Goal: Information Seeking & Learning: Learn about a topic

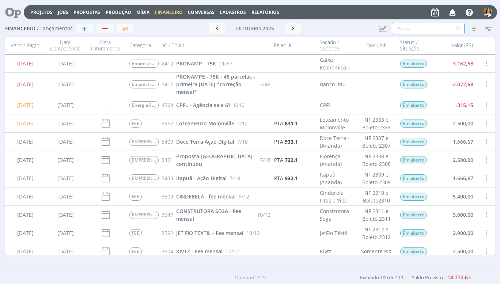
click at [398, 28] on input "text" at bounding box center [428, 29] width 73 height 12
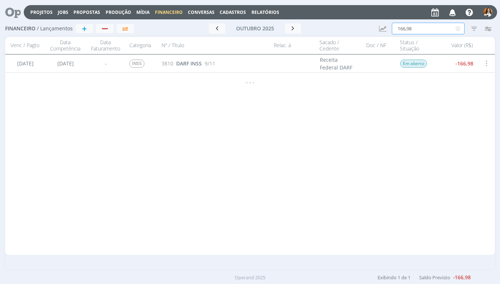
type input "166,98"
click at [309, 204] on div "[DATE] [DATE] - Empréstimos 2412 PRONAMP - 75K 21/37 Caixa Econômica Federal Em…" at bounding box center [250, 154] width 490 height 200
click at [201, 63] on span "DARF INSS" at bounding box center [189, 63] width 26 height 7
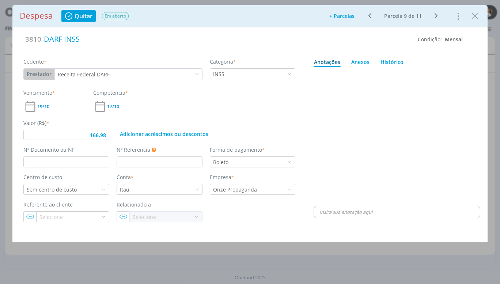
click at [46, 110] on div "19/10" at bounding box center [54, 106] width 63 height 14
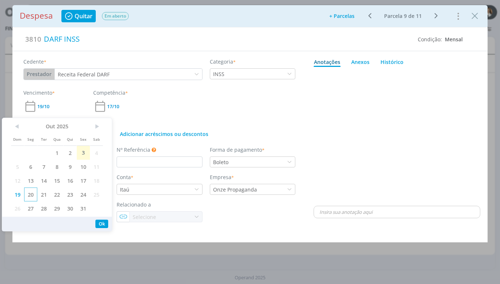
click at [28, 193] on span "20" at bounding box center [30, 195] width 13 height 14
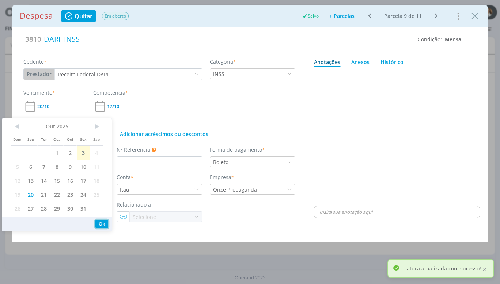
click at [103, 223] on button "Ok" at bounding box center [101, 224] width 13 height 8
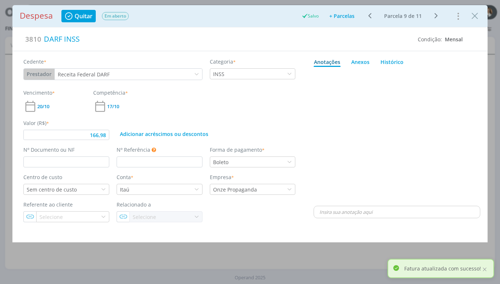
type input "166,98"
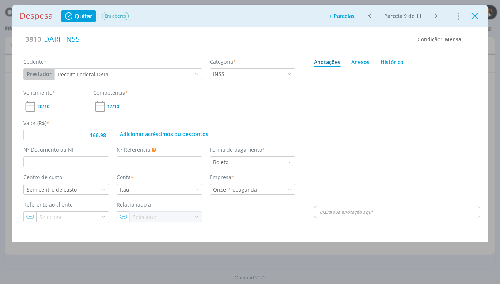
click at [475, 19] on icon "Close" at bounding box center [474, 16] width 11 height 11
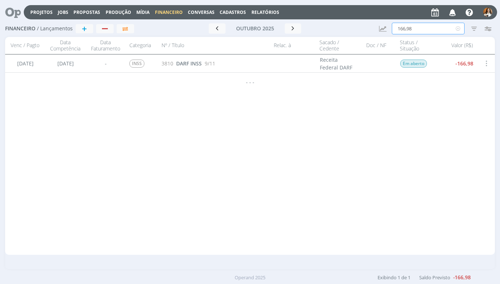
click at [425, 27] on input "166,98" at bounding box center [428, 29] width 73 height 12
type input "1"
click at [484, 129] on div "[DATE] [DATE] - Empréstimos 2412 PRONAMP - 75K 21/37 Caixa Econômica Federal Em…" at bounding box center [250, 154] width 490 height 200
click at [411, 26] on input "153," at bounding box center [428, 29] width 73 height 12
type input "1"
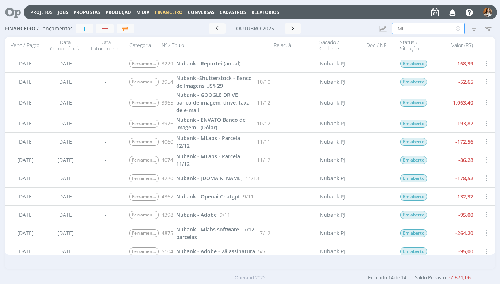
type input "M"
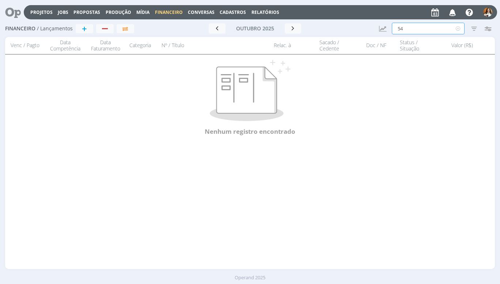
type input "5"
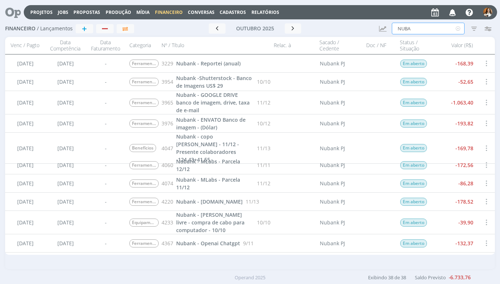
click at [411, 26] on input "NUBA" at bounding box center [428, 29] width 73 height 12
click at [500, 245] on div "Financeiro / Lançamentos + Ir para mês atual outubro 2025 < 2025 > Janeiro Feve…" at bounding box center [250, 144] width 500 height 249
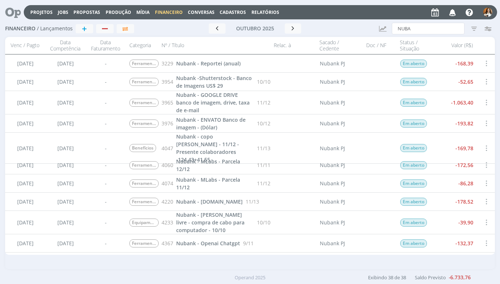
click at [500, 245] on div "Financeiro / Lançamentos + Ir para mês atual outubro 2025 < 2025 > Janeiro Feve…" at bounding box center [250, 144] width 500 height 249
drag, startPoint x: 500, startPoint y: 245, endPoint x: 470, endPoint y: 125, distance: 123.9
click at [470, 125] on div "Financeiro / Lançamentos + Ir para mês atual outubro 2025 < 2025 > Janeiro Feve…" at bounding box center [250, 144] width 500 height 249
click at [397, 261] on div "Venc / Pagto Data Competência Data Faturamento Categoria Nº / Título Relac. à S…" at bounding box center [250, 153] width 490 height 232
click at [411, 29] on input "NUBA" at bounding box center [428, 29] width 73 height 12
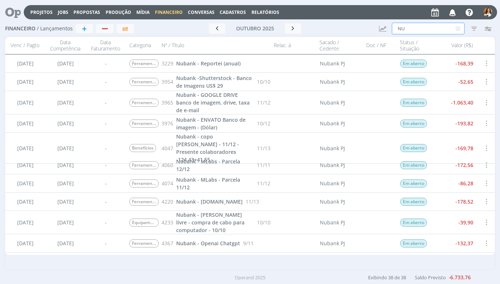
type input "N"
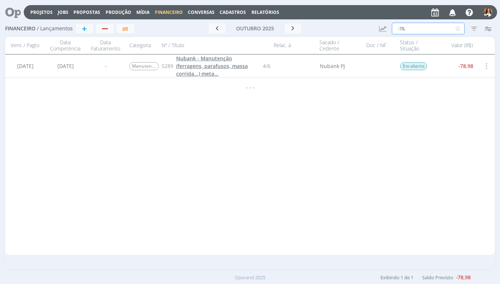
type input "-78,"
click at [217, 61] on span "Nubank - Manutenção (ferragens, parafusos, massa corrida...) meta..." at bounding box center [212, 66] width 72 height 22
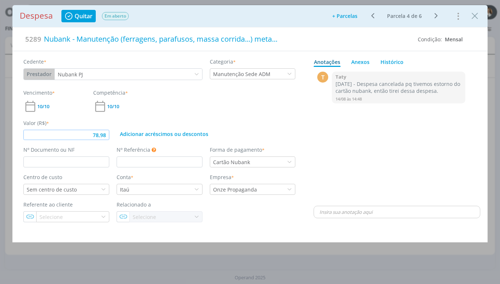
click at [105, 137] on input "78,98" at bounding box center [66, 135] width 86 height 10
click at [344, 121] on div "T 0 Taty [DATE] - Despesa cancelada pq tivemos estorno do cartão nubank, então …" at bounding box center [397, 137] width 167 height 135
drag, startPoint x: 345, startPoint y: 129, endPoint x: 422, endPoint y: 122, distance: 77.4
click at [422, 122] on div "T 0 Taty [DATE] - Despesa cancelada pq tivemos estorno do cartão nubank, então …" at bounding box center [397, 137] width 167 height 135
type input "78,96"
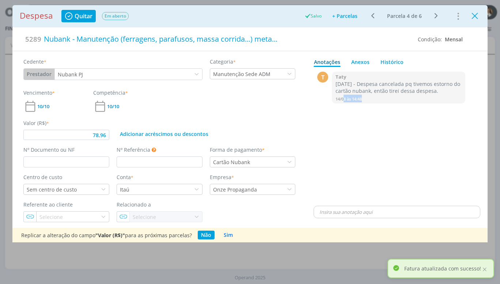
click at [480, 16] on icon "Close" at bounding box center [474, 16] width 11 height 11
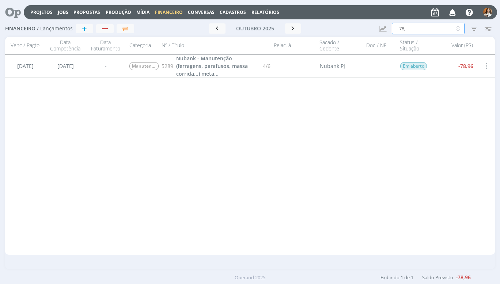
click at [419, 28] on input "-78," at bounding box center [428, 29] width 73 height 12
type input "-209"
click at [206, 96] on div "[DATE] [DATE] - Ferramentas Operação - Banco de Imagens, Google, Mlabs 3229 Nub…" at bounding box center [250, 154] width 490 height 200
click at [235, 64] on span "Nubank - [PERSON_NAME] facicisolucoes" at bounding box center [209, 63] width 66 height 15
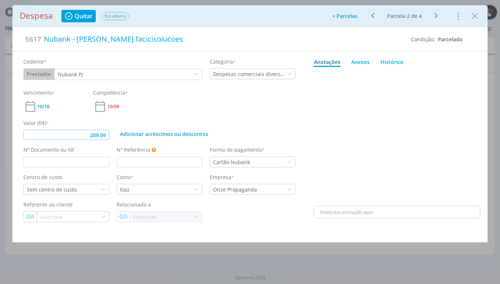
click at [108, 135] on input "209,09" at bounding box center [66, 135] width 86 height 10
click at [292, 113] on div "Vencimento * 10/10 Competência * 10/09" at bounding box center [159, 101] width 279 height 24
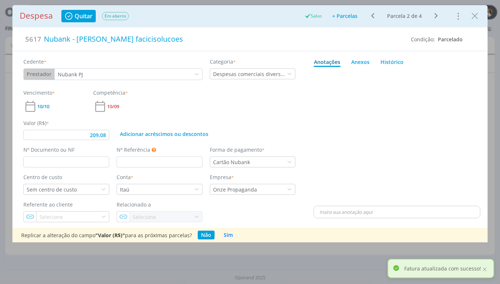
click at [314, 158] on div "dialog" at bounding box center [397, 137] width 167 height 135
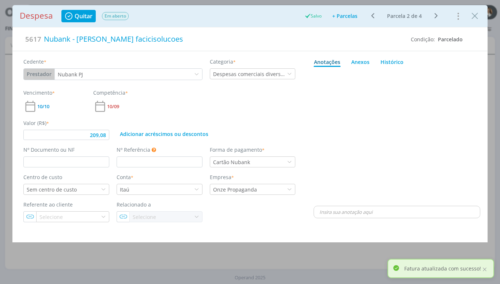
type input "209,08"
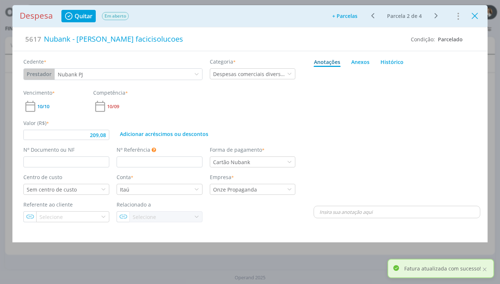
click at [477, 16] on icon "Close" at bounding box center [474, 16] width 11 height 11
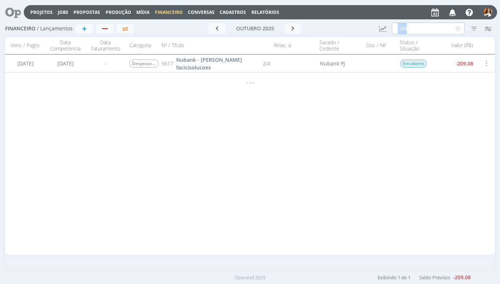
drag, startPoint x: 415, startPoint y: 35, endPoint x: 416, endPoint y: 27, distance: 8.4
click at [416, 27] on div "Financeiro / Lançamentos + Ir para mês atual outubro 2025 < 2025 > Janeiro Feve…" at bounding box center [250, 28] width 490 height 17
click at [416, 27] on input "-209" at bounding box center [428, 29] width 73 height 12
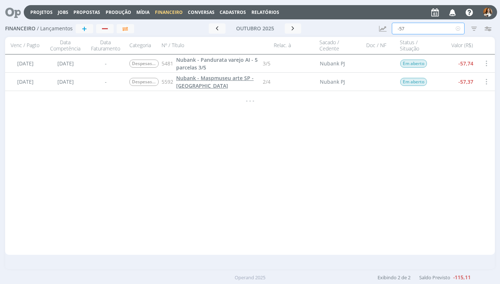
type input "-57"
click at [241, 78] on span "Nubank - Maspmuseu arte SP - [GEOGRAPHIC_DATA]" at bounding box center [214, 82] width 77 height 15
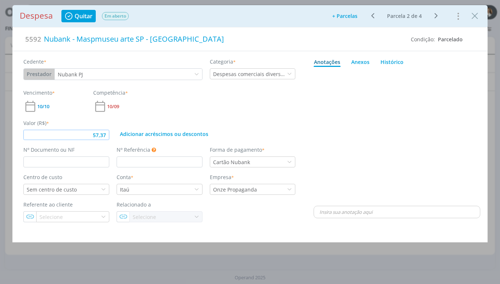
click at [109, 136] on input "57,37" at bounding box center [66, 135] width 86 height 10
click at [316, 103] on div "dialog" at bounding box center [397, 137] width 167 height 135
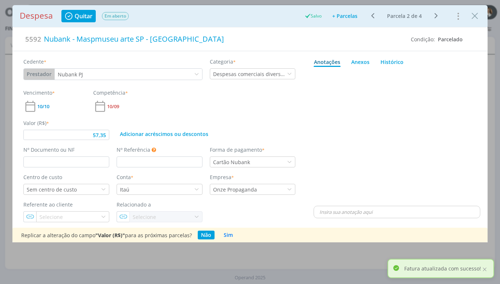
type input "57,35"
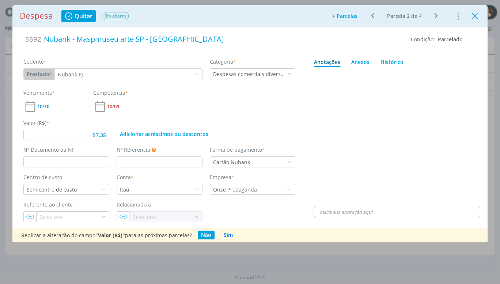
click at [474, 17] on icon "Close" at bounding box center [474, 16] width 11 height 11
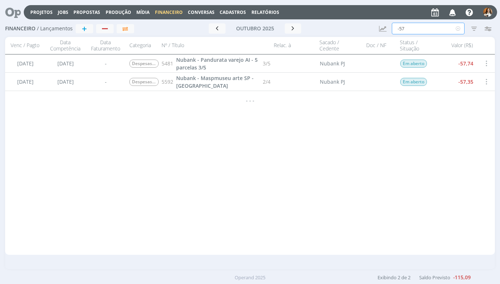
click at [430, 33] on input "-57" at bounding box center [428, 29] width 73 height 12
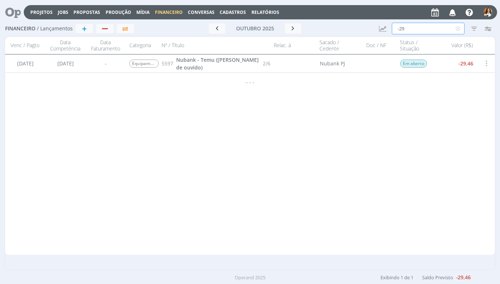
type input "-29"
click at [245, 59] on div "5597 Nubank - Temu ([PERSON_NAME] de ouvido) 2/6" at bounding box center [215, 63] width 112 height 18
click at [244, 63] on span "Nubank - Temu ([PERSON_NAME] de ouvido)" at bounding box center [217, 63] width 83 height 15
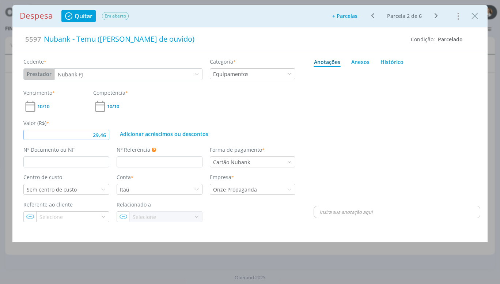
click at [109, 137] on input "29,46" at bounding box center [66, 135] width 86 height 10
type input "29,43"
click at [477, 18] on icon "Close" at bounding box center [474, 16] width 11 height 11
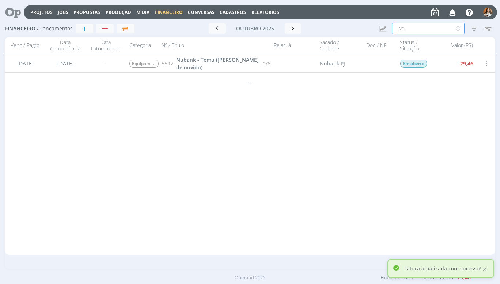
click at [419, 29] on input "-29" at bounding box center [428, 29] width 73 height 12
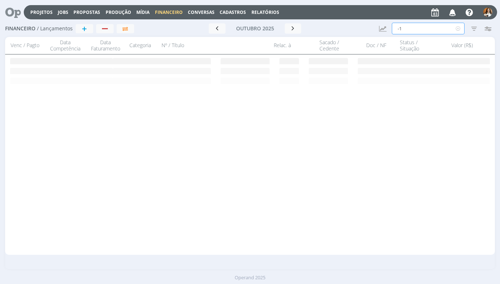
type input "-"
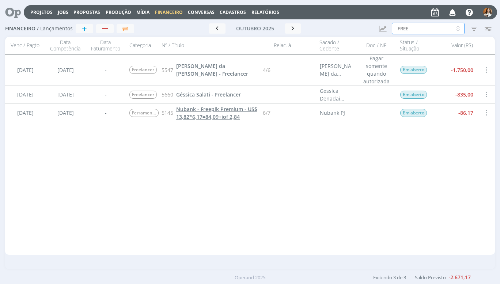
type input "FREE"
click at [232, 116] on span "Nubank - Freepik Premium - US$ 13,82*6,17=84,09+iof 2,84" at bounding box center [216, 113] width 81 height 15
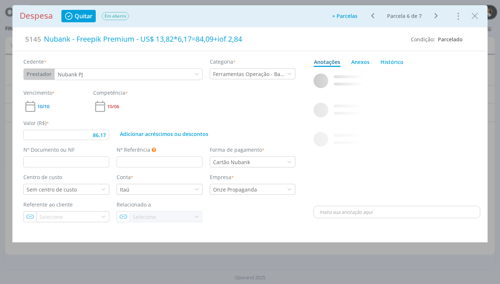
type input "86,17"
click at [207, 39] on div "Nubank - Freepik Premium - US$ 13,82*6,17=84,09+iof 2,84" at bounding box center [223, 39] width 364 height 16
click at [215, 40] on div "Nubank - Freepik Premium - US$ 13,82*6,17=84,09+iof 2,84" at bounding box center [223, 39] width 364 height 16
click at [258, 39] on div "Nubank - Freepik Premium - US$ 13,82*6,17=83,21+iof 2,84" at bounding box center [223, 39] width 364 height 16
click at [211, 99] on div "Vencimento * 10/10 Competência * 10/06" at bounding box center [159, 101] width 279 height 24
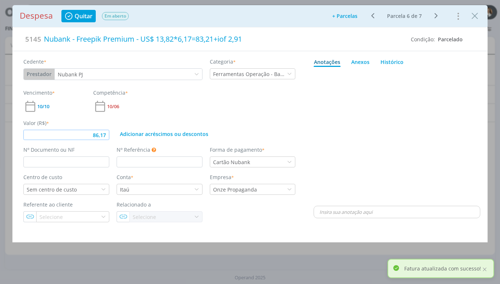
click at [106, 136] on input "86,17" at bounding box center [66, 135] width 86 height 10
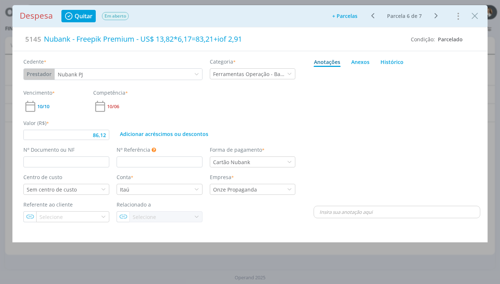
click at [316, 103] on div "dialog" at bounding box center [397, 137] width 167 height 135
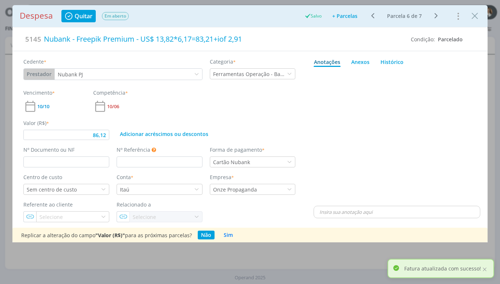
type input "86,12"
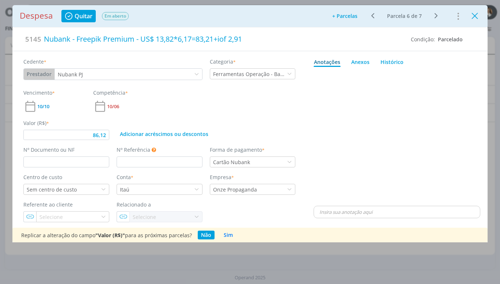
click at [479, 15] on icon "Close" at bounding box center [474, 16] width 11 height 11
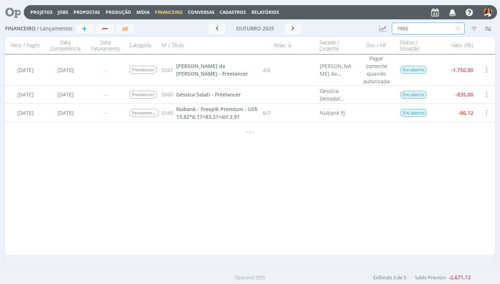
click at [428, 29] on input "FREE" at bounding box center [428, 29] width 73 height 12
type input "F"
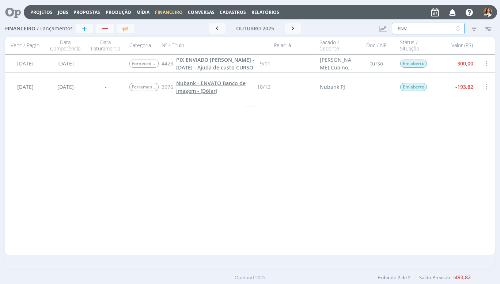
type input "ENV"
click at [210, 87] on link "Nubank - ENVATO Banco de imagem - (Dólar)" at bounding box center [215, 86] width 78 height 15
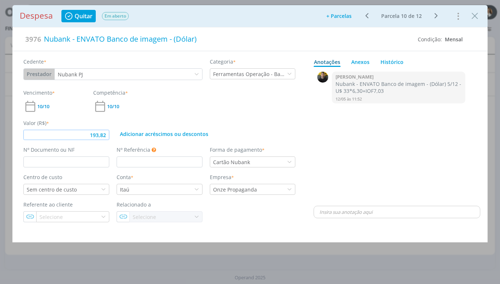
click at [108, 134] on input "193,82" at bounding box center [66, 135] width 86 height 10
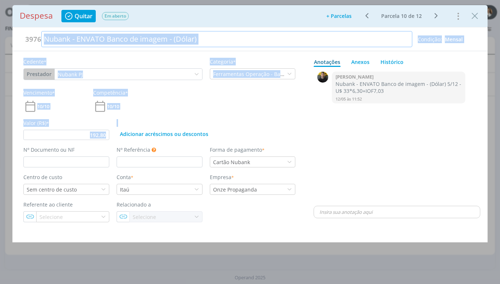
drag, startPoint x: 156, startPoint y: 117, endPoint x: 192, endPoint y: 18, distance: 106.0
click at [192, 18] on div "Despesa Quitar Em aberto Adicionar parcelas: As parcelas serão geradas com base…" at bounding box center [249, 123] width 475 height 237
click at [205, 42] on div "Nubank - ENVATO Banco de imagem - (Dólar)" at bounding box center [226, 39] width 371 height 16
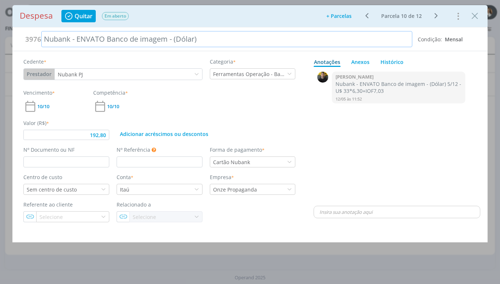
type input "192,80"
click at [316, 139] on div "0 [PERSON_NAME] - ENVATO Banco de imagem - (Dólar) 5/12 - U$ 33*6,30+IOF7,03 12…" at bounding box center [397, 137] width 167 height 135
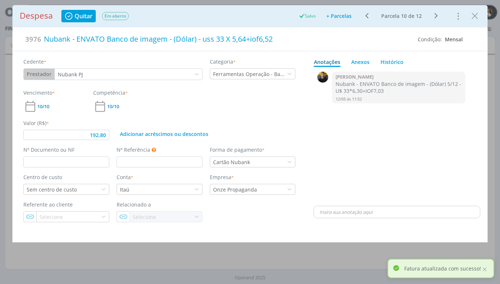
type input "192,80"
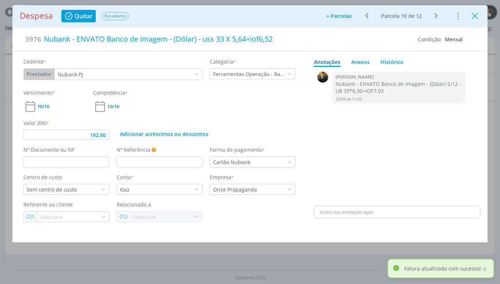
click at [473, 18] on icon "Close" at bounding box center [474, 16] width 11 height 11
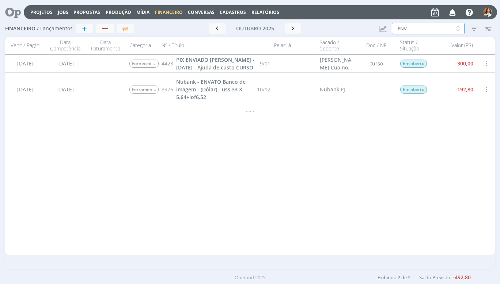
click at [421, 32] on input "ENV" at bounding box center [428, 29] width 73 height 12
type input "E"
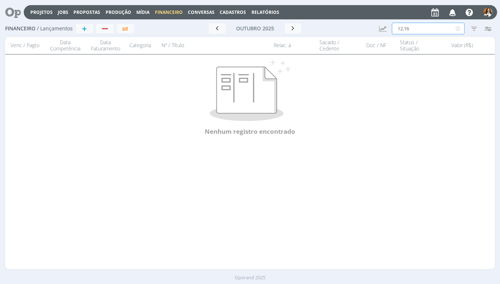
click at [398, 31] on input "12,16" at bounding box center [428, 29] width 73 height 12
click at [414, 30] on input "-12,16" at bounding box center [428, 29] width 73 height 12
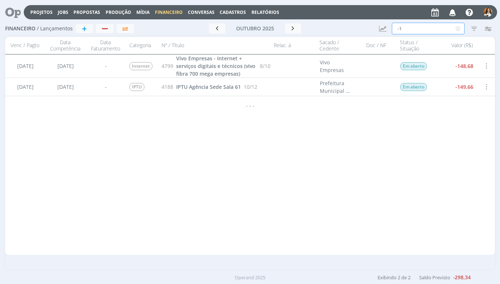
type input "-"
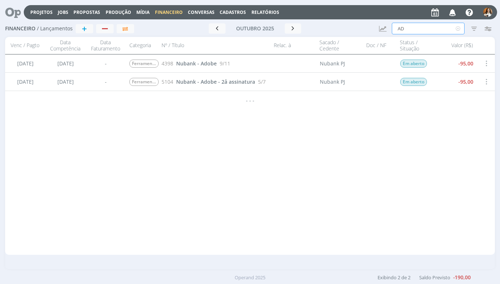
type input "A"
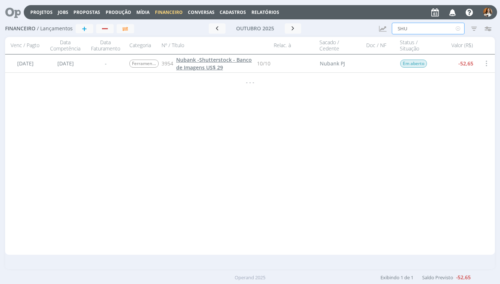
type input "SHU"
click at [209, 64] on span "Nubank -Shutterstock - Banco de Imagens US$ 29" at bounding box center [214, 63] width 76 height 15
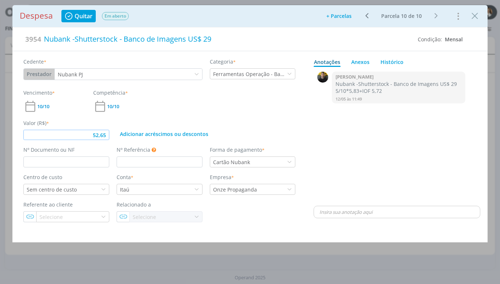
click at [106, 134] on input "52,65" at bounding box center [66, 135] width 86 height 10
type input "0,52"
click at [217, 38] on div "Nubank -Shutterstock - Banco de Imagens US$ 29" at bounding box center [226, 39] width 371 height 16
click at [338, 148] on div "0 [PERSON_NAME] -Shutterstock - Banco de Imagens US$ 29 5/10*5,83+IOF 5,72 12/0…" at bounding box center [397, 137] width 167 height 135
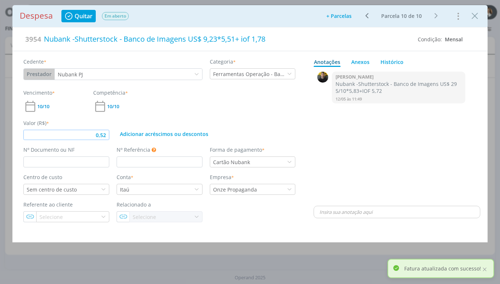
click at [109, 136] on input "0,52" at bounding box center [66, 135] width 86 height 10
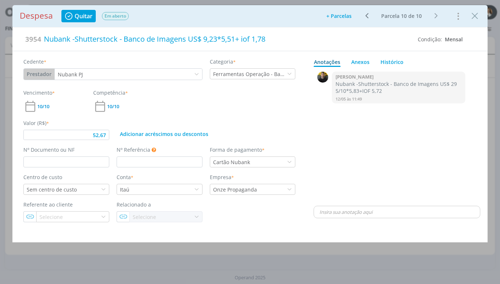
click at [321, 141] on div "0 [PERSON_NAME] -Shutterstock - Banco de Imagens US$ 29 5/10*5,83+IOF 5,72 12/0…" at bounding box center [397, 137] width 167 height 135
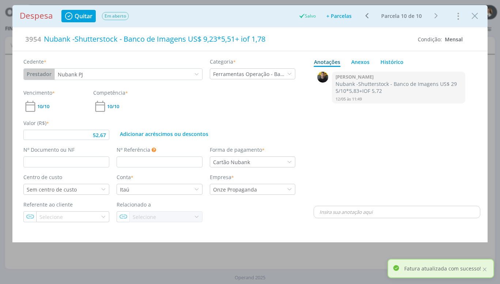
type input "52,67"
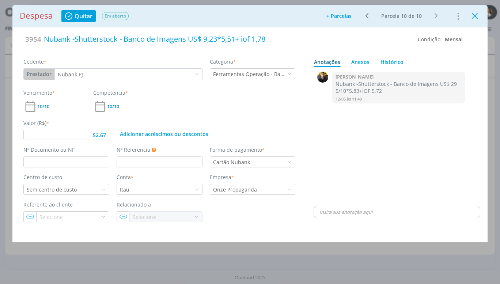
click at [474, 12] on icon "Close" at bounding box center [474, 16] width 11 height 11
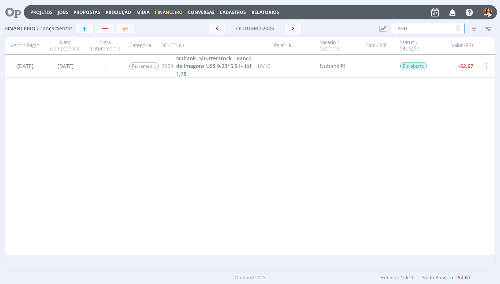
click at [433, 30] on input "SHU" at bounding box center [428, 29] width 73 height 12
type input "S"
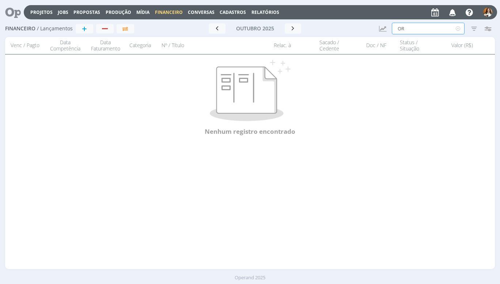
type input "O"
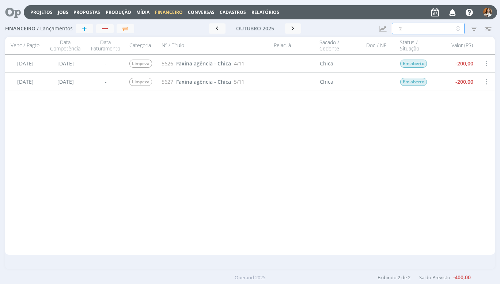
type input "-"
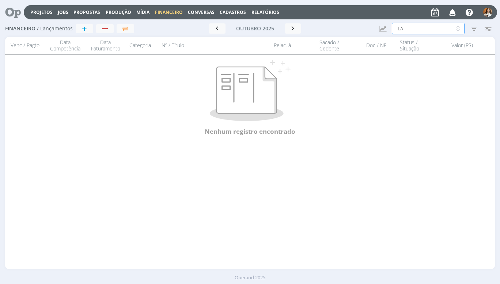
type input "L"
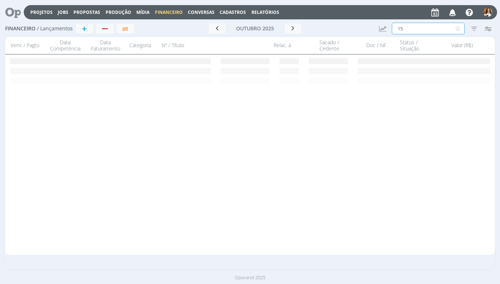
type input "1"
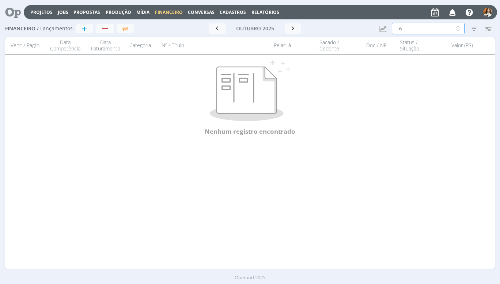
type input "-"
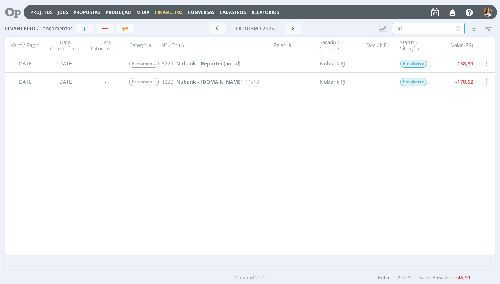
type input "R"
type input "-"
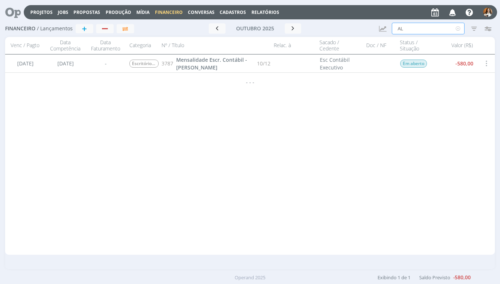
type input "A"
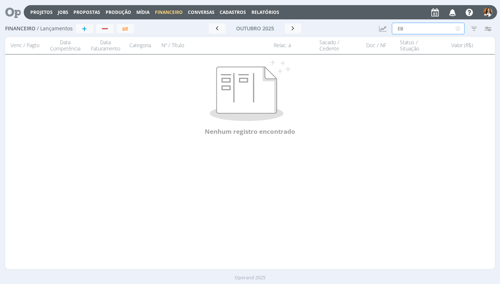
type input "E"
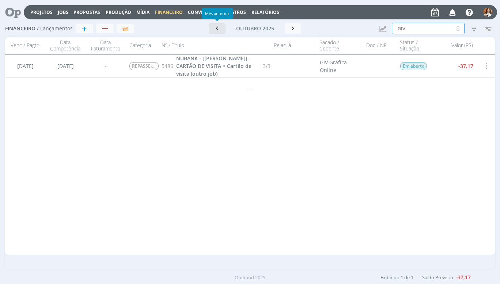
type input "GIV"
click at [218, 29] on icon "button" at bounding box center [216, 28] width 7 height 7
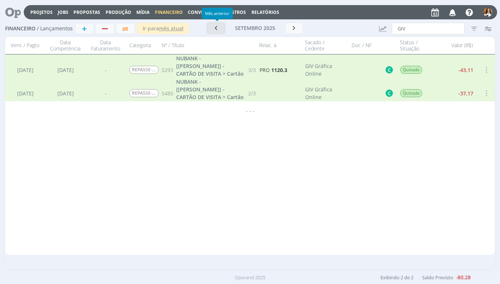
click at [218, 29] on icon "button" at bounding box center [215, 27] width 7 height 7
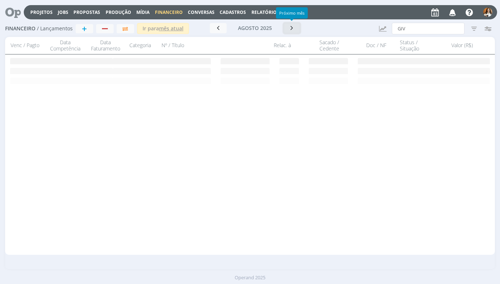
click at [294, 28] on icon "button" at bounding box center [291, 27] width 7 height 7
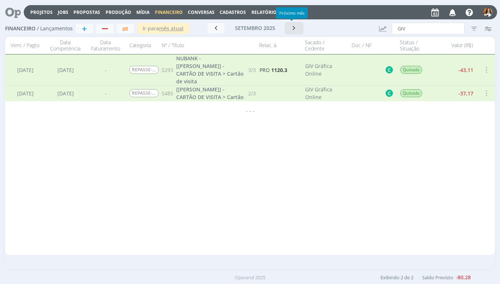
click at [294, 28] on icon "button" at bounding box center [294, 27] width 7 height 7
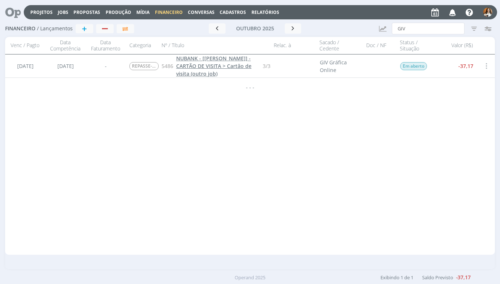
click at [229, 64] on span "NUBANK - [[PERSON_NAME]] - CARTÃO DE VISITA > Cartão de visita (outro job)" at bounding box center [213, 66] width 75 height 22
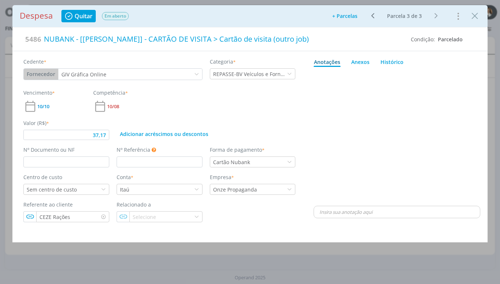
type input "37,17"
click at [106, 136] on input "37,17" at bounding box center [66, 135] width 86 height 10
click at [474, 15] on icon "Close" at bounding box center [474, 16] width 11 height 11
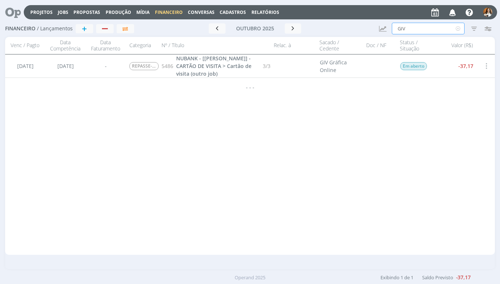
click at [411, 34] on input "GIV" at bounding box center [428, 29] width 73 height 12
type input "G"
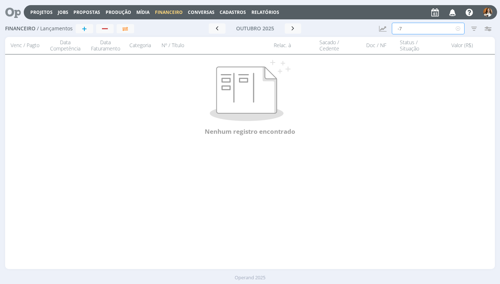
type input "-"
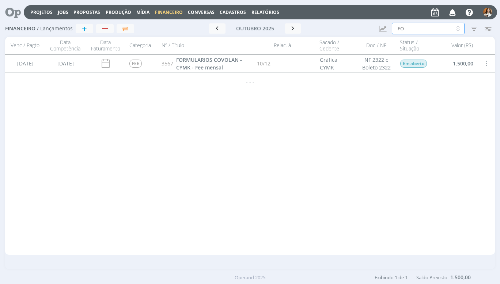
type input "F"
type input "M"
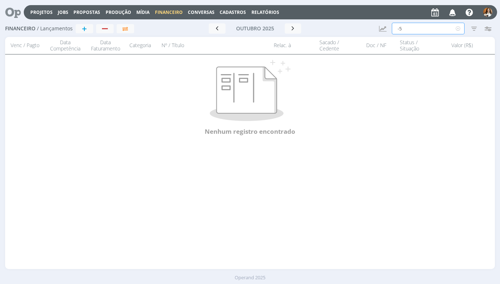
type input "-"
type input "L"
type input "C"
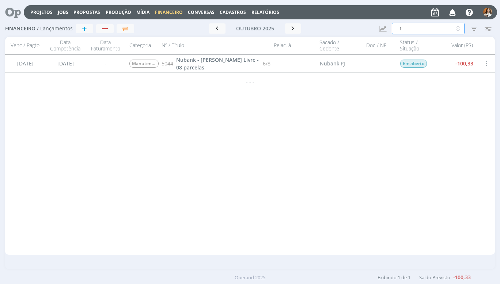
type input "-"
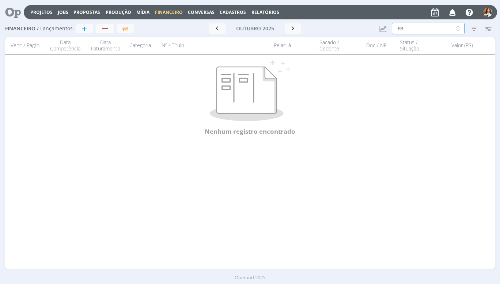
type input "E"
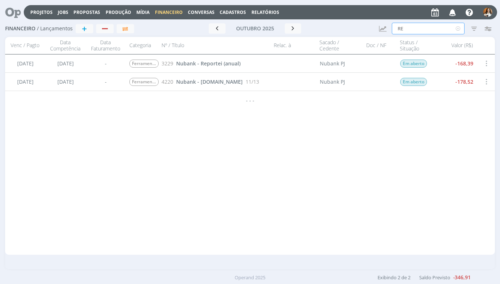
type input "R"
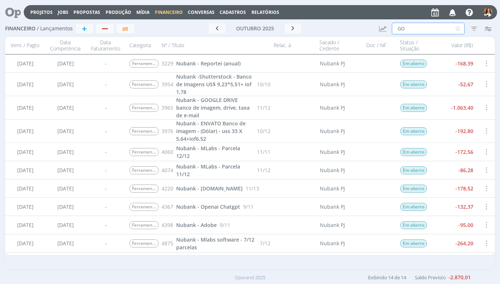
type input "G"
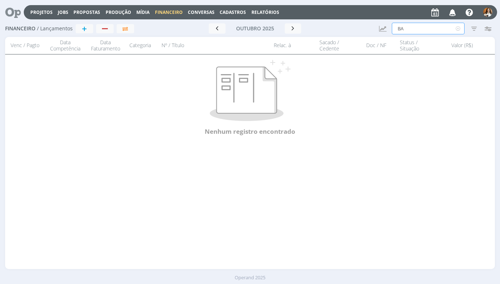
type input "B"
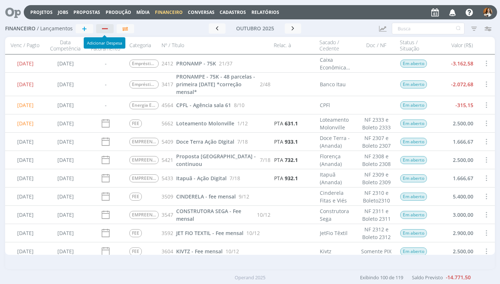
click at [109, 30] on div "button" at bounding box center [105, 28] width 10 height 5
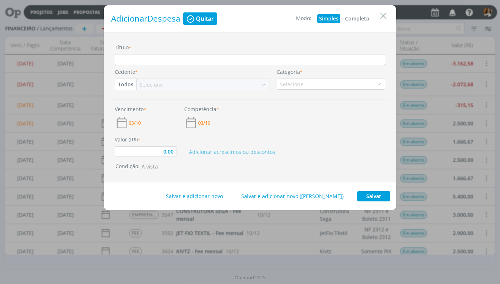
type input "0,00"
click at [154, 63] on input "Título *" at bounding box center [250, 59] width 270 height 11
type input "u"
type input "0,00"
type input "uB"
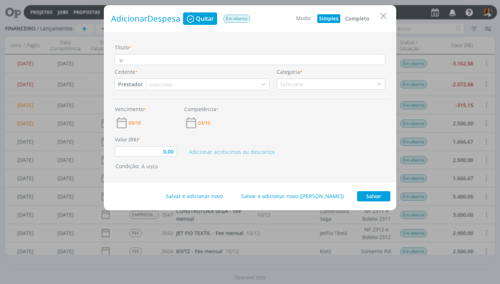
type input "0,00"
type input "uBE"
type input "0,00"
type input "uBER"
type input "0,00"
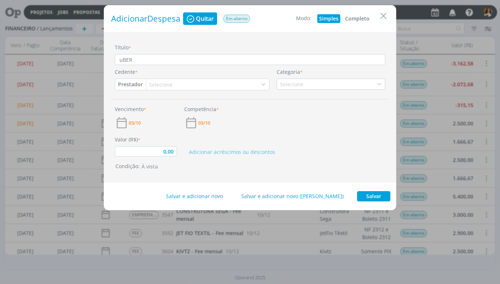
type input "uBER"
type input "0,00"
type input "uBER"
type input "0,00"
type input "uBE"
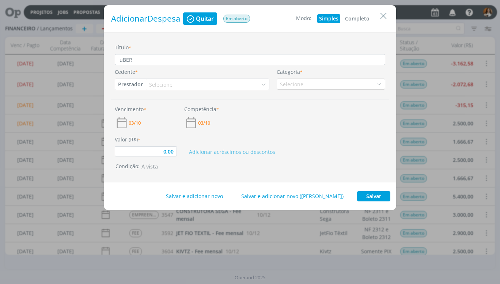
type input "0,00"
type input "uB"
type input "0,00"
type input "u"
type input "0,00"
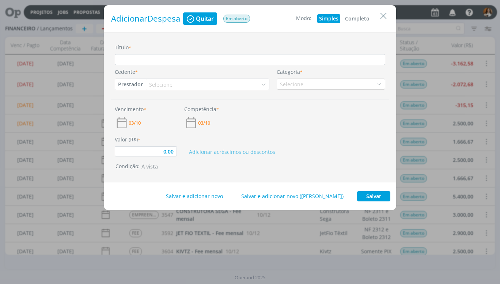
type input "0,00"
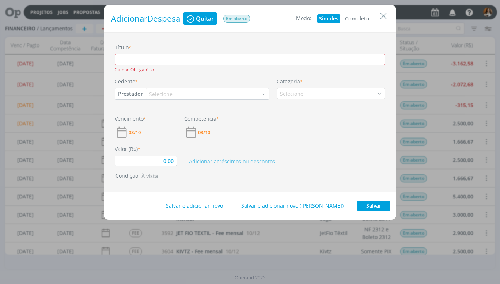
type input "U"
type input "0,00"
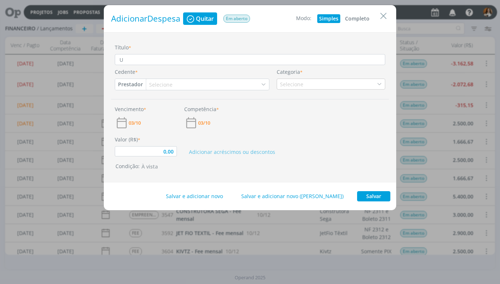
type input "Ub"
type input "0,00"
type input "Ube"
type input "0,00"
type input "Uber"
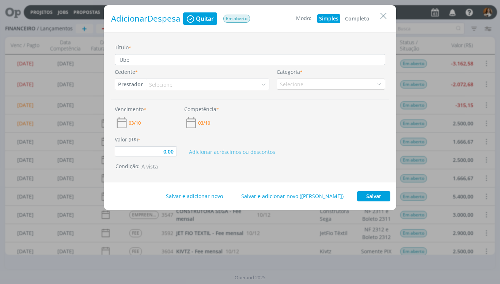
type input "0,00"
type input "Uber"
type input "0,00"
type input "Uber -"
type input "0,00"
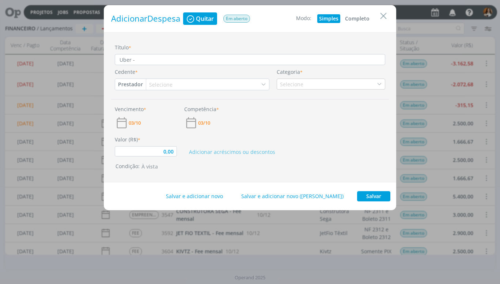
type input "Uber -"
type input "0,00"
type input "Uber - v"
type input "0,00"
type input "Uber -"
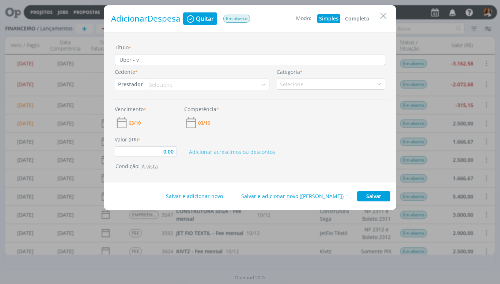
type input "0,00"
type input "Uber -"
type input "0,00"
type input "Uber -"
type input "0,00"
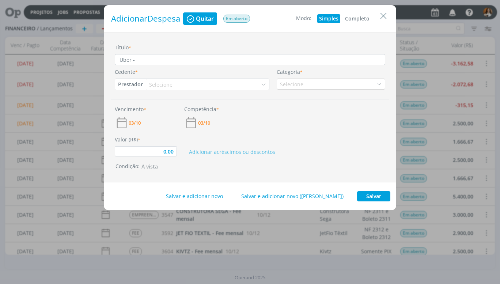
type input "Uber -"
click at [384, 19] on icon "Close" at bounding box center [383, 16] width 11 height 11
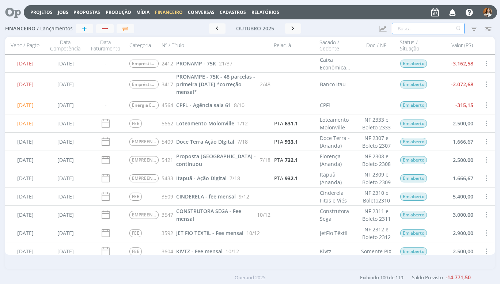
click at [403, 30] on input "text" at bounding box center [428, 29] width 73 height 12
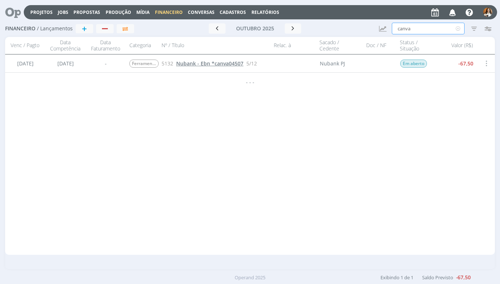
type input "canva"
click at [232, 62] on span "Nubank - Ebn *canva04507" at bounding box center [209, 63] width 67 height 7
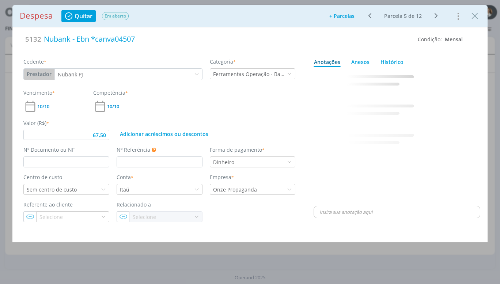
type input "67,50"
click at [477, 17] on icon "Close" at bounding box center [474, 16] width 11 height 11
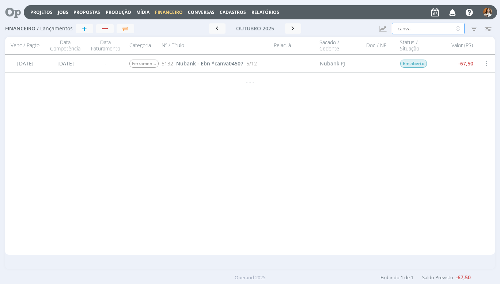
click at [426, 31] on input "canva" at bounding box center [428, 29] width 73 height 12
type input "c"
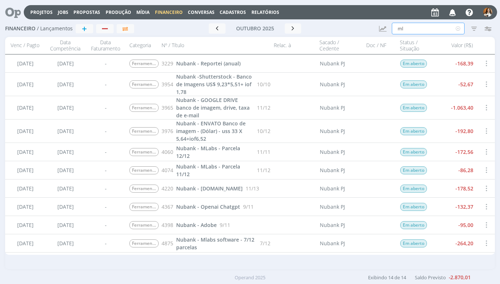
type input "m"
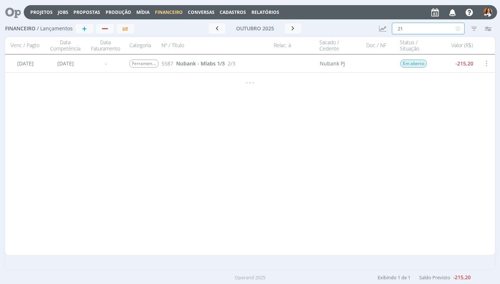
type input "2"
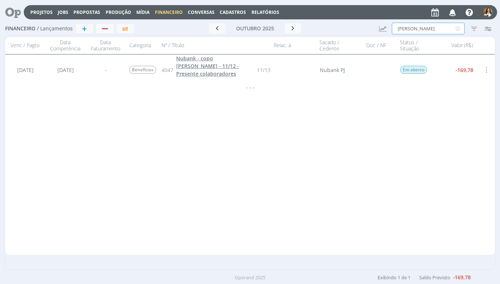
type input "[PERSON_NAME]"
click at [215, 65] on span "Nubank - copo [PERSON_NAME] - 11/12 - Presente colaboradores -124,43+41,55" at bounding box center [207, 70] width 63 height 30
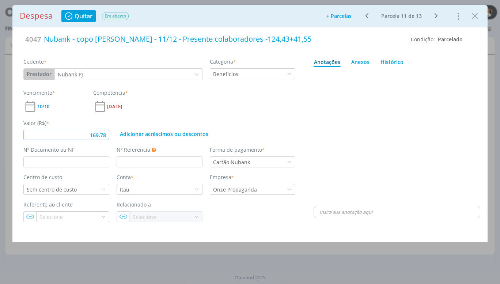
click at [106, 137] on input "169,78" at bounding box center [66, 135] width 86 height 10
click at [255, 111] on div "Vencimento * 10/10 Competência * [DATE]" at bounding box center [159, 101] width 279 height 24
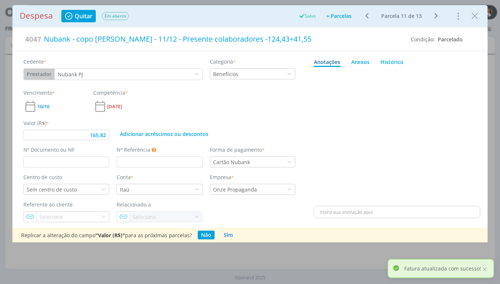
type input "165,82"
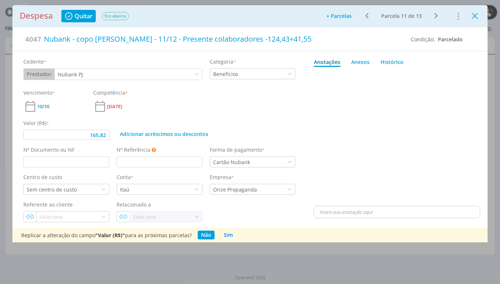
click at [474, 14] on icon "Close" at bounding box center [474, 16] width 11 height 11
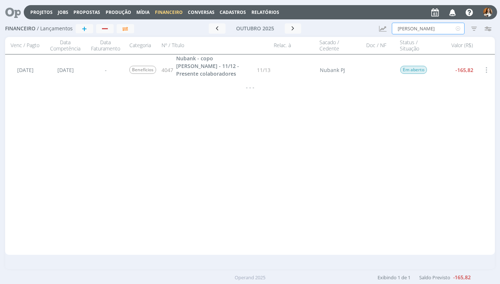
click at [429, 26] on input "[PERSON_NAME]" at bounding box center [428, 29] width 73 height 12
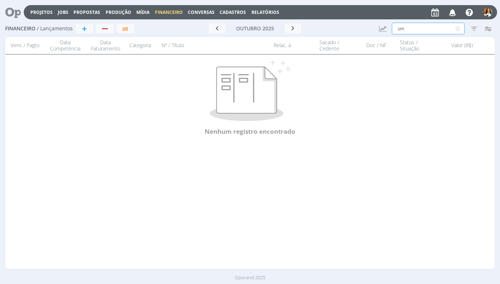
type input "s"
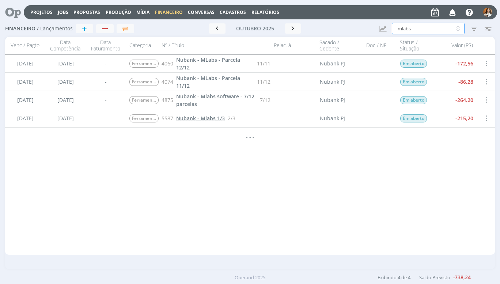
type input "mlabs"
click at [210, 122] on span "Nubank - Mlabs 1/3" at bounding box center [200, 118] width 49 height 7
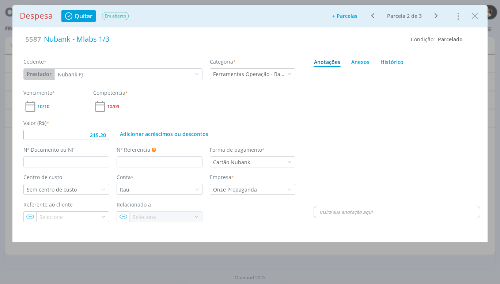
click at [108, 136] on input "215,20" at bounding box center [66, 135] width 86 height 10
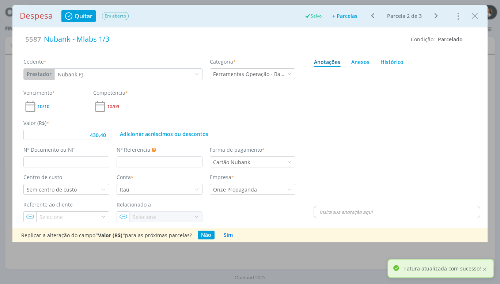
type input "430,40"
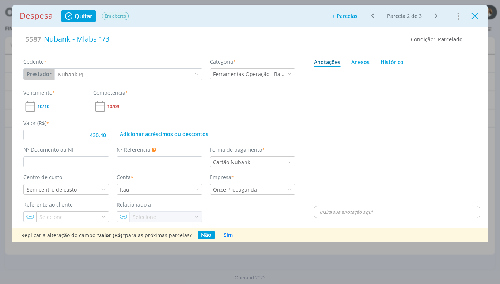
click at [471, 16] on icon "Close" at bounding box center [474, 16] width 11 height 11
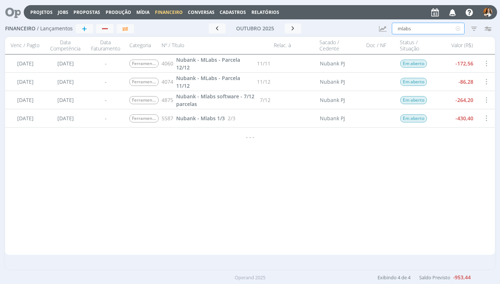
click at [434, 28] on input "mlabs" at bounding box center [428, 29] width 73 height 12
type input "m"
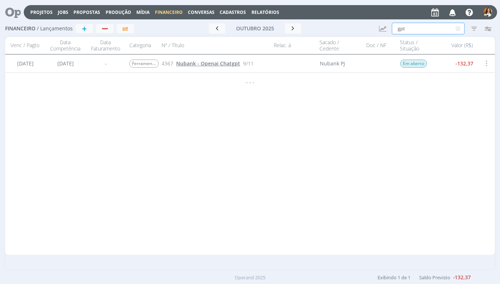
type input "gpt"
click at [229, 65] on span "Nubank - Openai Chatgpt" at bounding box center [208, 63] width 64 height 7
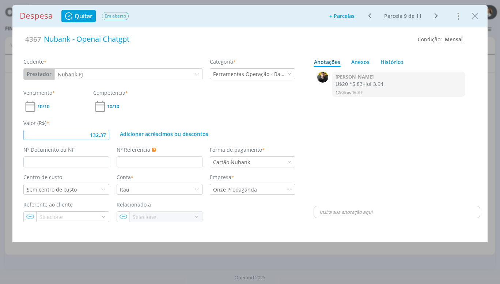
click at [106, 133] on input "132,37" at bounding box center [66, 135] width 86 height 10
type input "0,00"
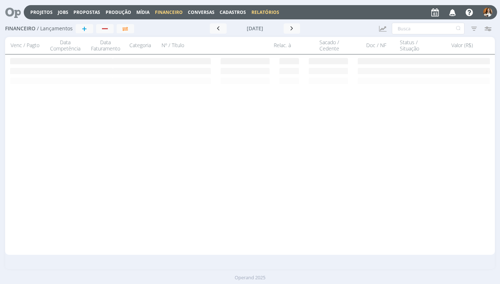
click at [265, 10] on link "Relatórios" at bounding box center [265, 12] width 28 height 6
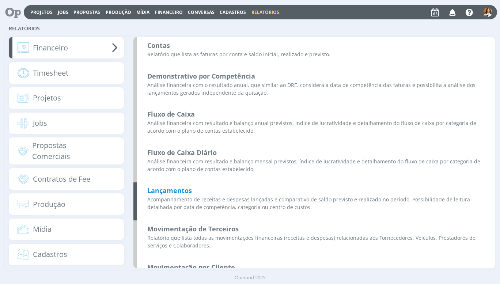
click at [175, 193] on b "Lançamentos" at bounding box center [169, 190] width 45 height 9
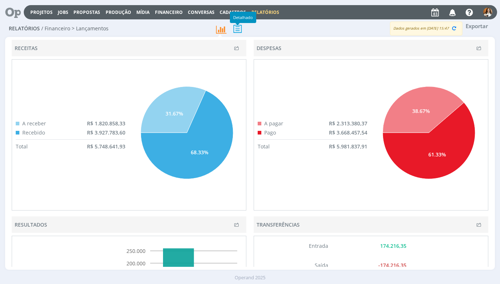
click at [237, 30] on icon at bounding box center [237, 28] width 15 height 15
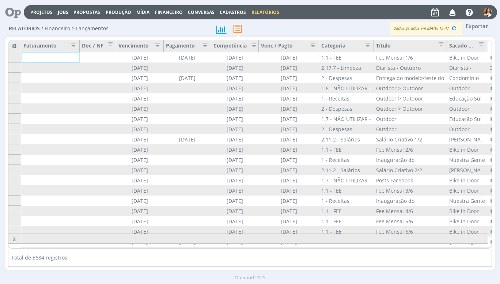
click at [369, 45] on icon "button" at bounding box center [365, 44] width 7 height 7
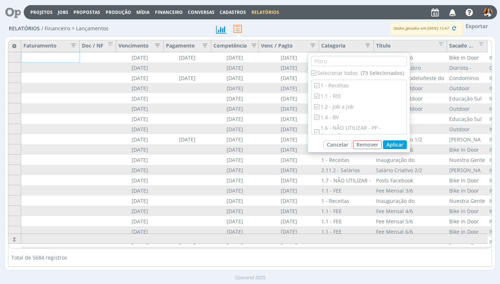
click at [315, 75] on input "checkbox" at bounding box center [313, 73] width 5 height 5
checkbox input "false"
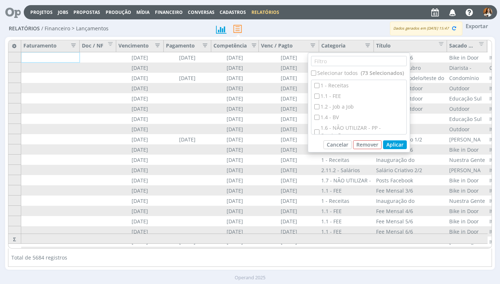
checkbox input "false"
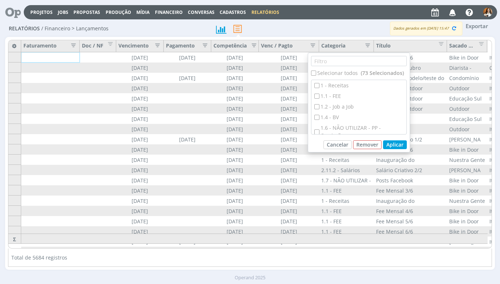
checkbox input "false"
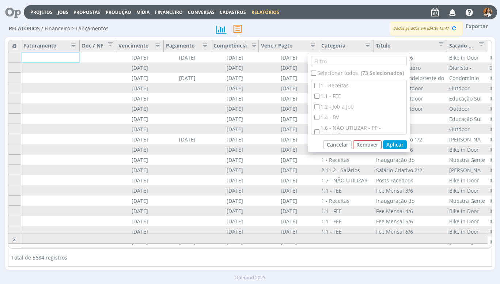
checkbox input "false"
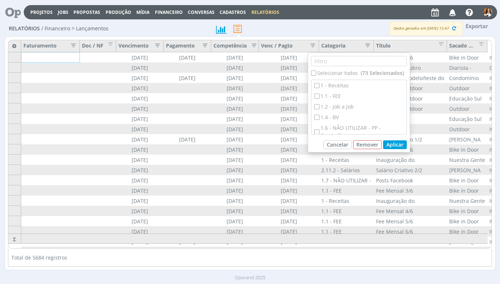
checkbox input "false"
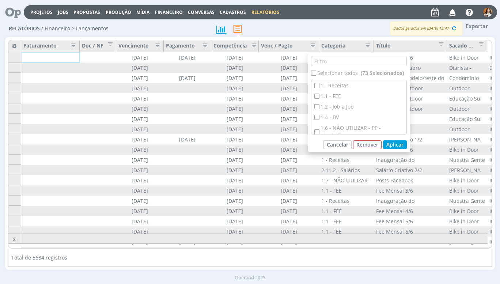
checkbox input "false"
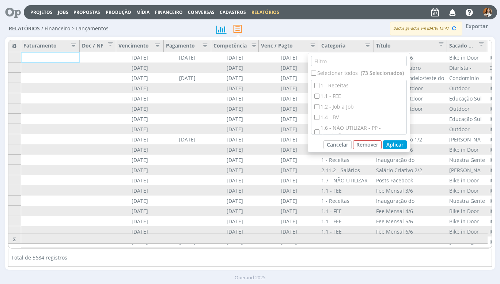
checkbox input "false"
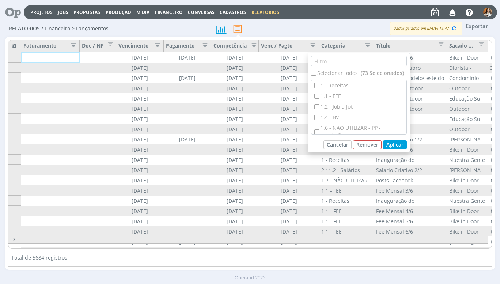
checkbox input "false"
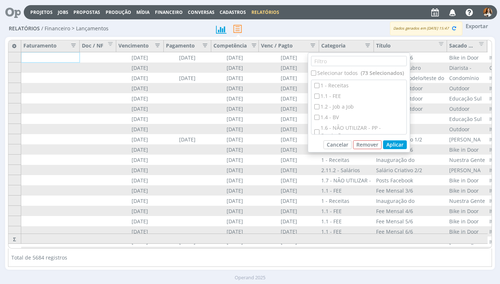
checkbox input "false"
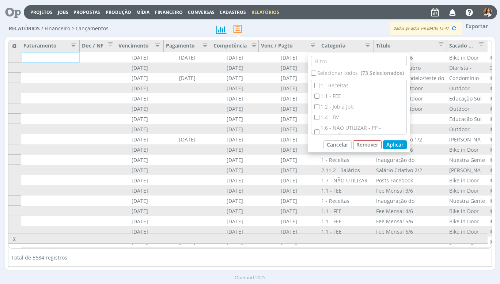
checkbox input "false"
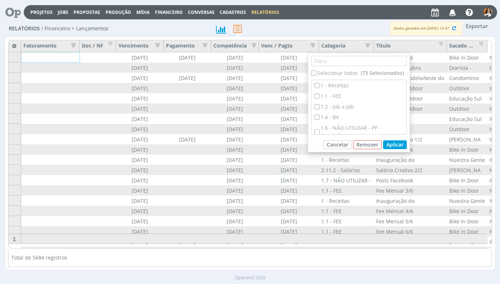
checkbox input "false"
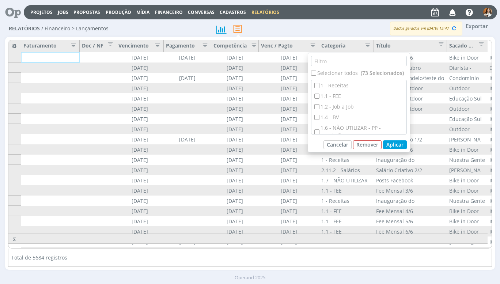
checkbox input "false"
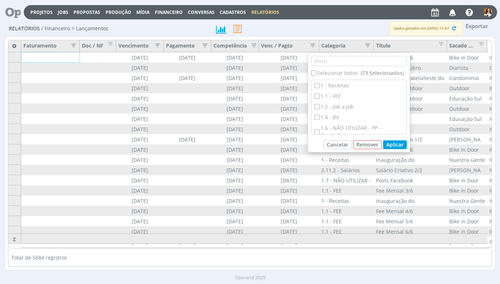
checkbox input "false"
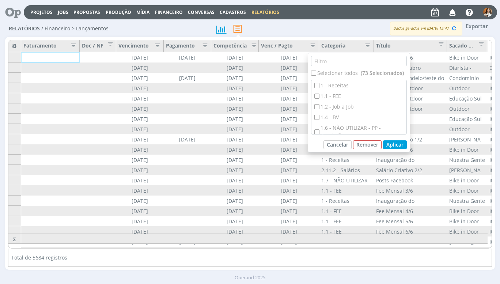
checkbox input "false"
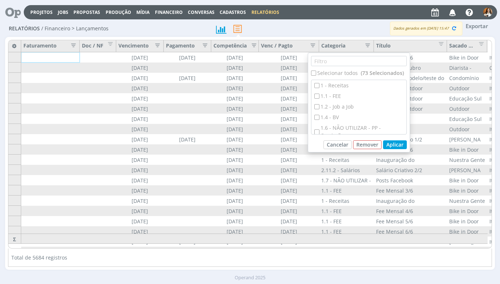
checkbox input "false"
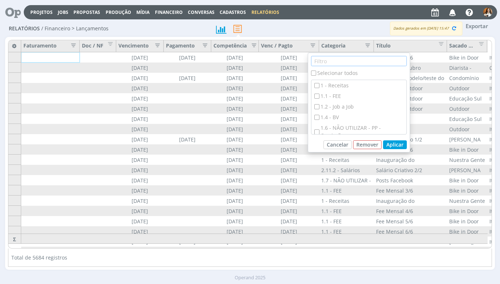
click at [326, 63] on input "text" at bounding box center [359, 61] width 96 height 10
type input "C"
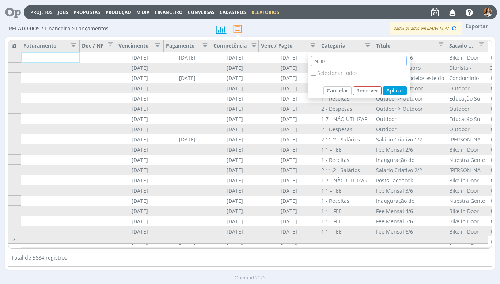
type input "NUB"
click at [340, 88] on button "Cancelar" at bounding box center [338, 90] width 28 height 9
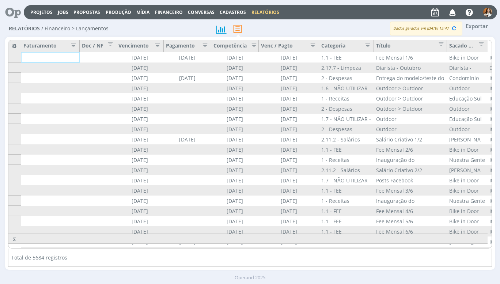
click at [158, 43] on icon "button" at bounding box center [155, 44] width 7 height 7
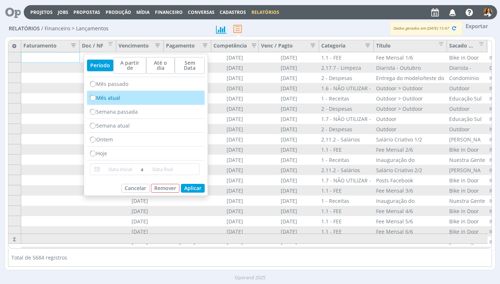
click at [98, 96] on div "Mês atual" at bounding box center [146, 98] width 118 height 14
radio input "true"
type input "[DATE]"
type input "31/10/2025"
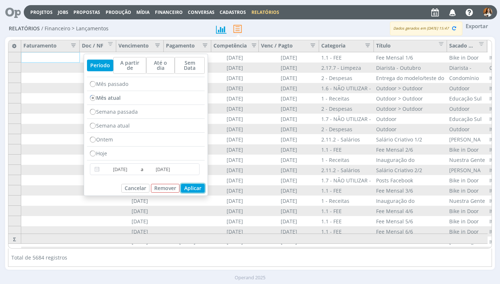
click at [200, 184] on button "Aplicar" at bounding box center [193, 188] width 24 height 9
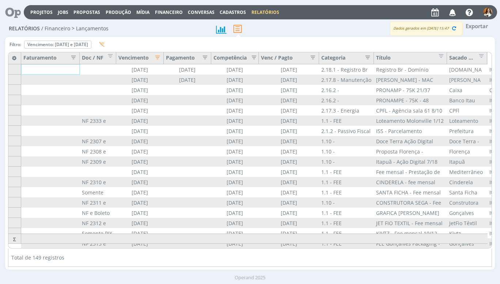
scroll to position [0, 419]
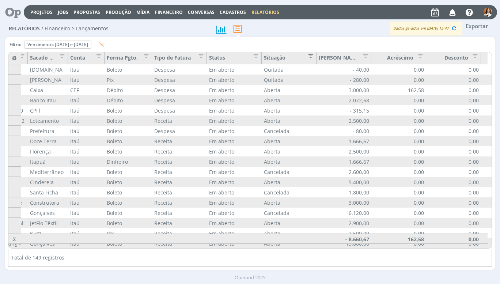
click at [310, 54] on span "Editar filtro para Coluna Situação" at bounding box center [308, 54] width 7 height 7
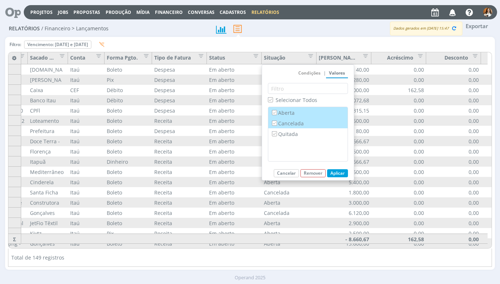
click at [285, 124] on label "Cancelada" at bounding box center [307, 123] width 75 height 8
click at [277, 124] on input "Cancelada" at bounding box center [274, 123] width 5 height 5
checkbox input "false"
click at [340, 171] on button "Aplicar" at bounding box center [337, 173] width 21 height 8
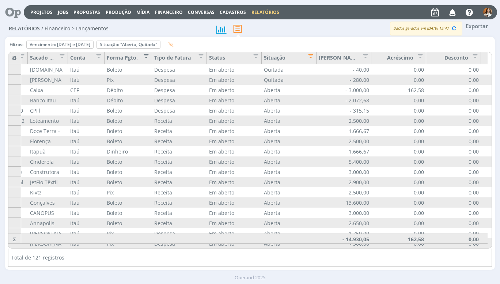
click at [145, 58] on span "Editar filtro para Coluna Forma Pgto." at bounding box center [144, 54] width 7 height 7
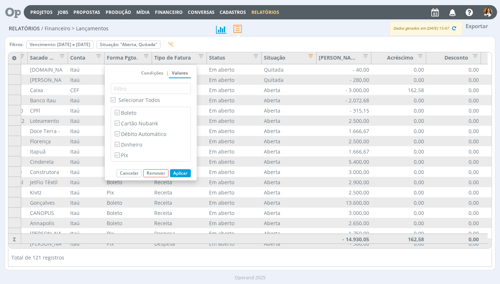
click at [115, 101] on input "Selecionar Todos" at bounding box center [113, 99] width 5 height 5
checkbox input "false"
click at [117, 124] on input "Cartão Nubank" at bounding box center [117, 123] width 5 height 5
checkbox input "true"
checkbox input "false"
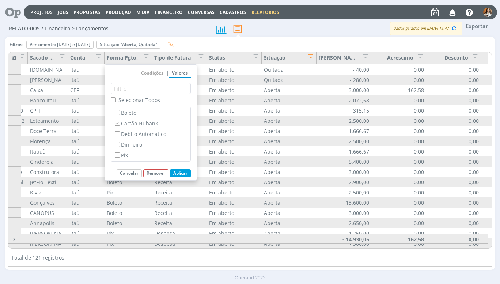
click at [182, 174] on button "Aplicar" at bounding box center [180, 173] width 21 height 8
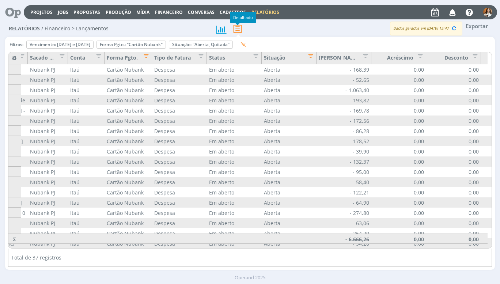
click at [239, 30] on icon at bounding box center [237, 28] width 15 height 15
click at [474, 27] on button "Exportar" at bounding box center [476, 26] width 29 height 9
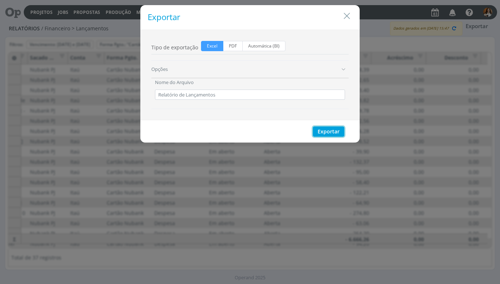
click at [332, 130] on button "Exportar" at bounding box center [328, 131] width 31 height 10
